Goal: Information Seeking & Learning: Learn about a topic

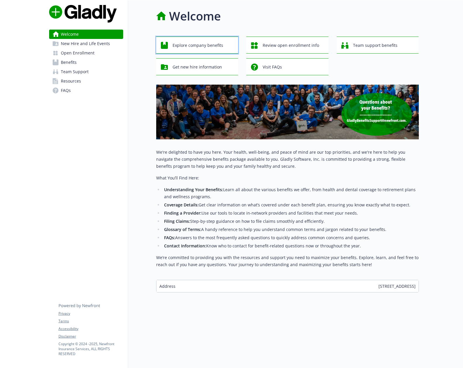
click at [197, 44] on span "Explore company benefits" at bounding box center [198, 45] width 51 height 11
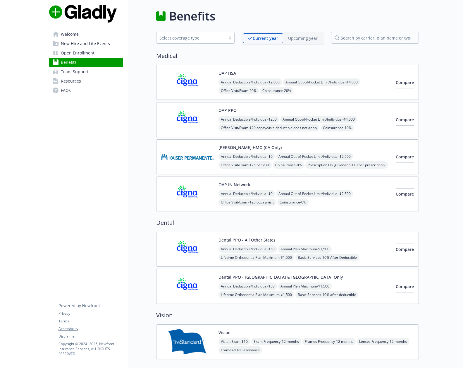
click at [101, 71] on link "Team Support" at bounding box center [86, 71] width 74 height 9
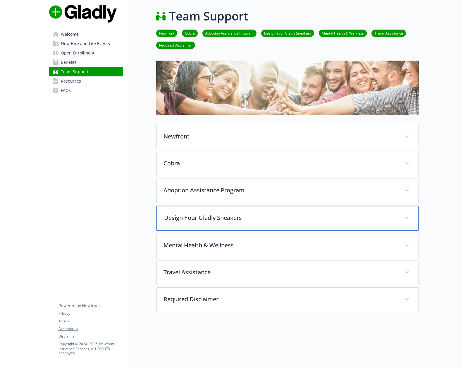
click at [238, 219] on p "Design Your Gladly Sneakers" at bounding box center [280, 217] width 233 height 9
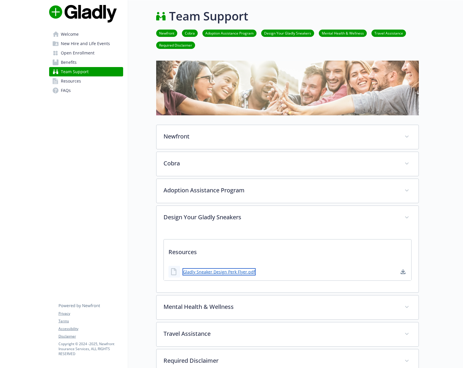
click at [230, 273] on link "Gladly Sneaker Design Perk Flyer.pdf" at bounding box center [219, 271] width 73 height 7
click at [282, 254] on p "Resources" at bounding box center [287, 250] width 247 height 22
click at [176, 271] on icon at bounding box center [173, 271] width 5 height 7
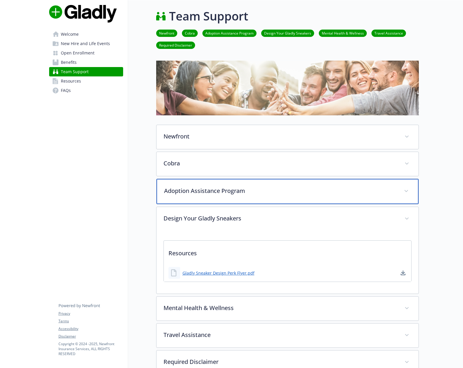
click at [212, 189] on p "Adoption Assistance Program" at bounding box center [280, 190] width 233 height 9
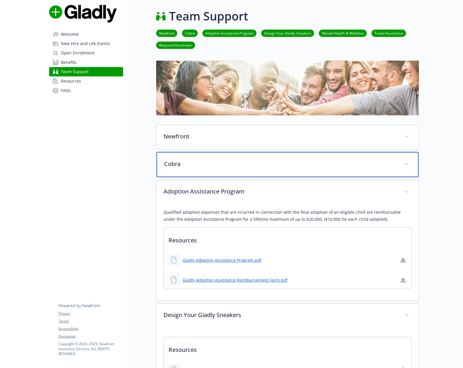
click at [205, 163] on p "Cobra" at bounding box center [280, 163] width 233 height 9
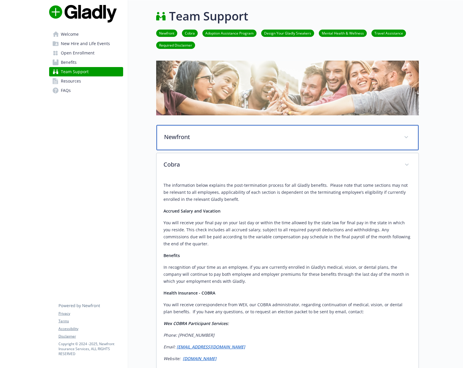
click at [212, 138] on p "Newfront" at bounding box center [280, 137] width 233 height 9
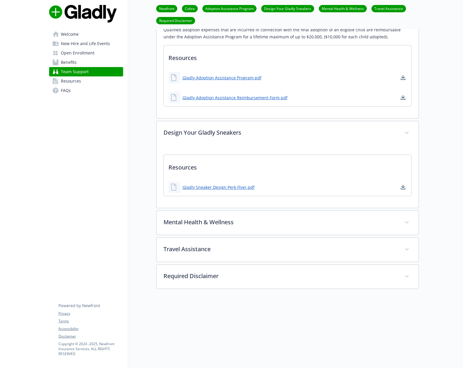
scroll to position [899, 0]
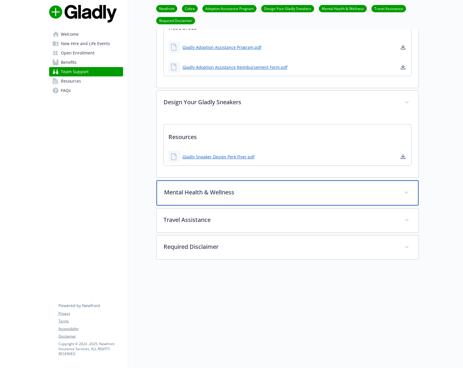
click at [188, 191] on div "Mental Health & Wellness" at bounding box center [287, 192] width 262 height 25
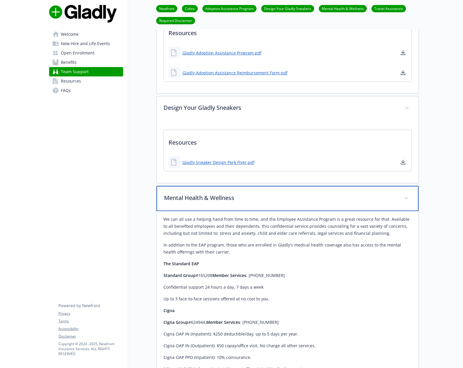
scroll to position [894, 0]
click at [407, 197] on icon at bounding box center [407, 198] width 4 height 2
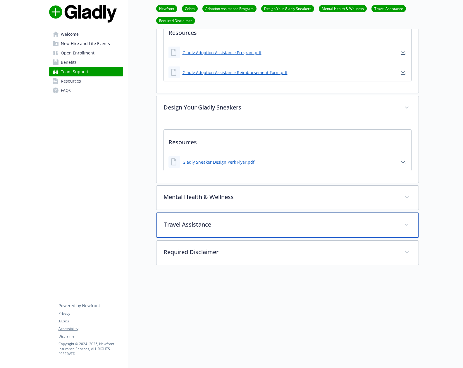
click at [180, 220] on p "Travel Assistance" at bounding box center [280, 224] width 233 height 9
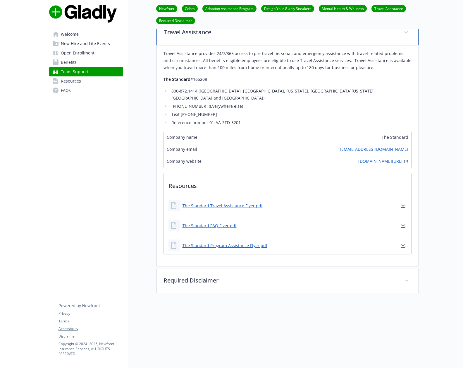
scroll to position [1088, 0]
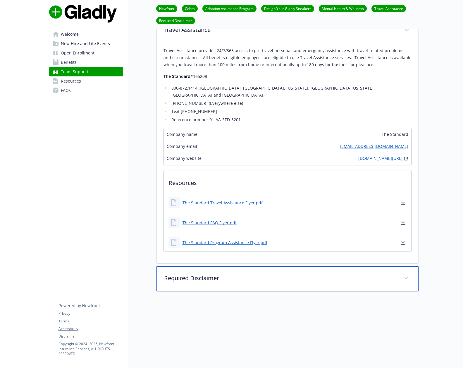
click at [197, 273] on p "Required Disclaimer" at bounding box center [280, 277] width 233 height 9
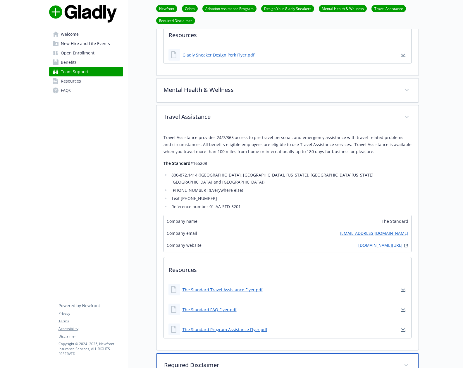
scroll to position [1000, 0]
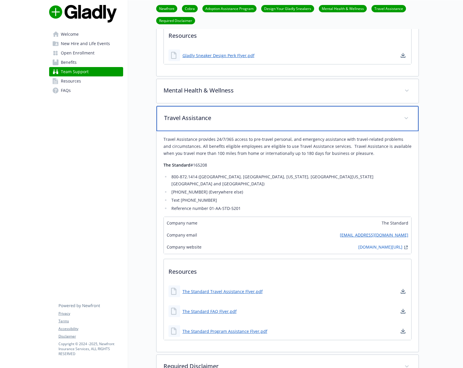
click at [197, 120] on div "Travel Assistance" at bounding box center [287, 118] width 262 height 25
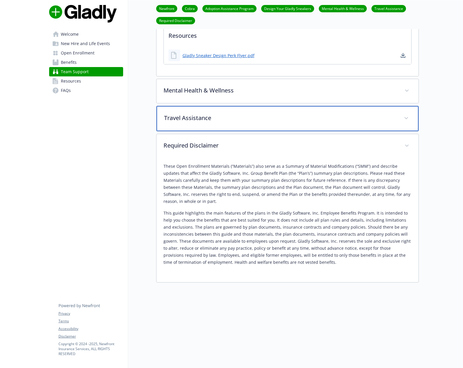
click at [198, 116] on div "Travel Assistance" at bounding box center [287, 118] width 262 height 25
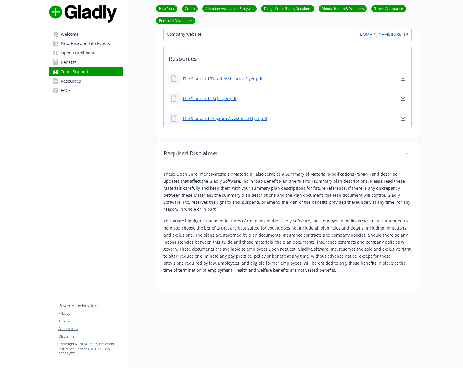
scroll to position [1229, 0]
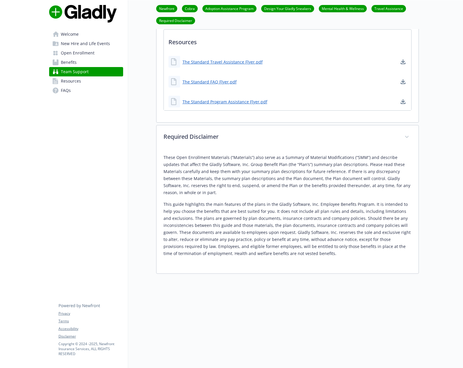
click at [67, 33] on span "Welcome" at bounding box center [70, 34] width 18 height 9
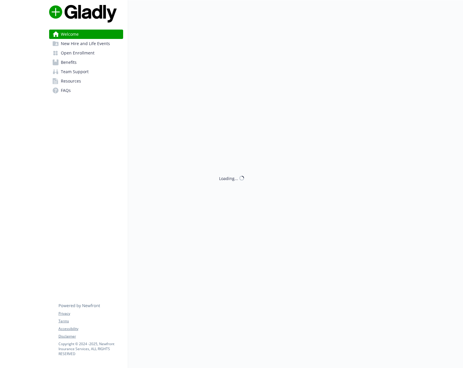
scroll to position [0, 0]
